Goal: Check status

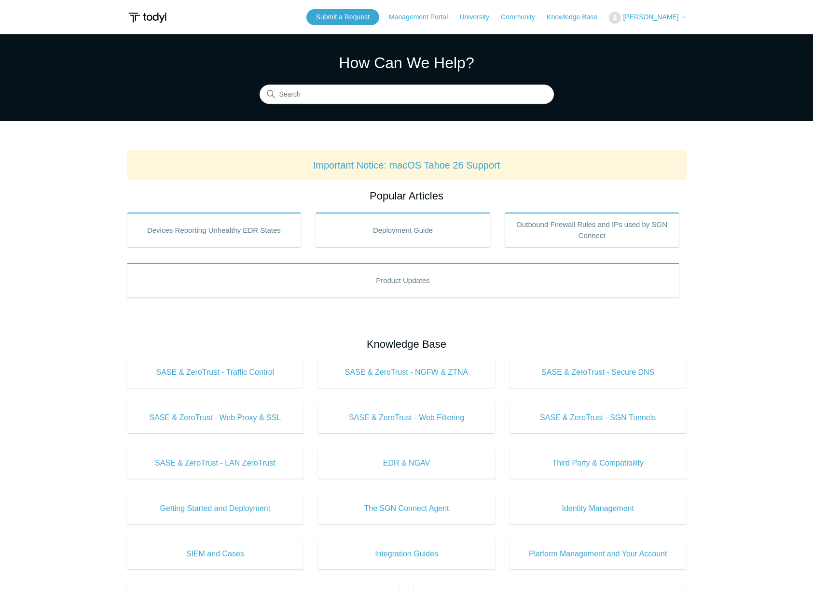
click at [662, 14] on span "[PERSON_NAME]" at bounding box center [651, 17] width 56 height 8
click at [654, 34] on link "My Support Requests" at bounding box center [657, 37] width 94 height 17
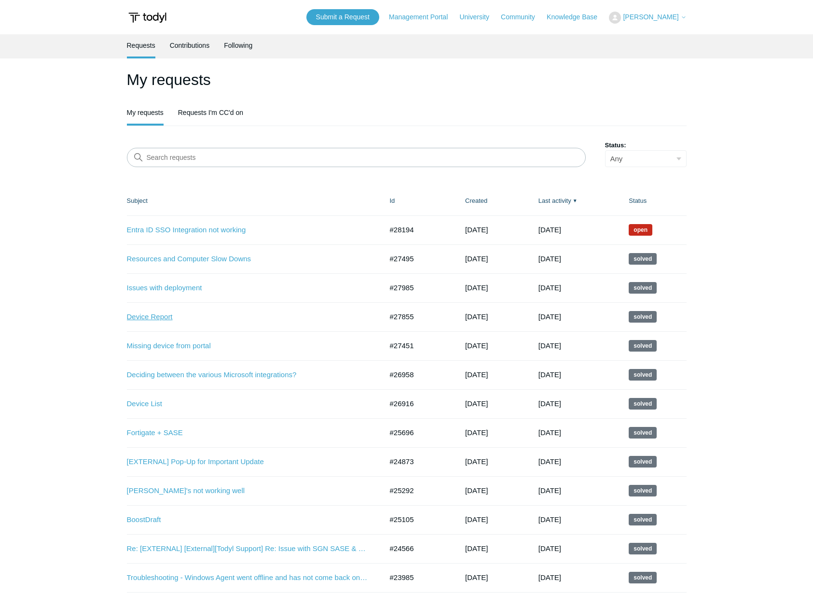
click at [158, 320] on link "Device Report" at bounding box center [247, 316] width 241 height 11
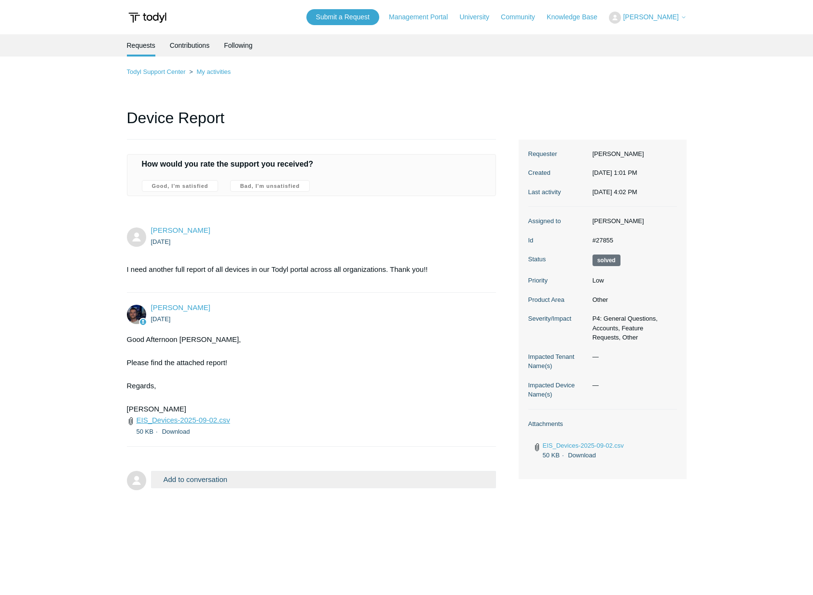
click at [193, 421] on link "EIS_Devices-2025-09-02.csv" at bounding box center [184, 420] width 94 height 8
